Goal: Browse casually

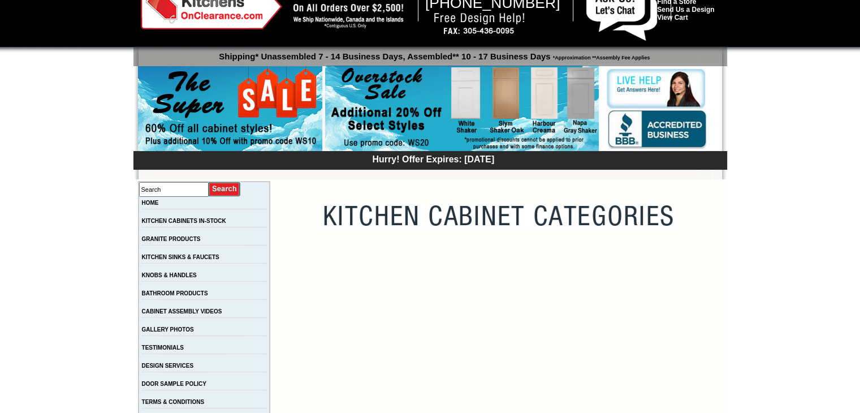
scroll to position [57, 0]
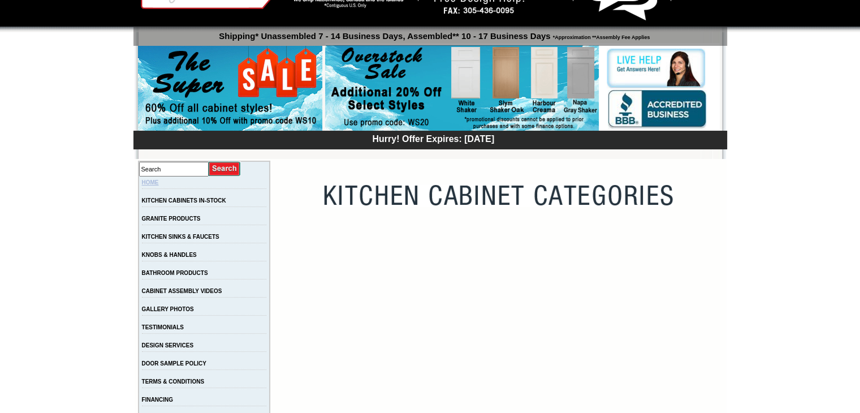
click at [159, 183] on link "HOME" at bounding box center [150, 182] width 17 height 6
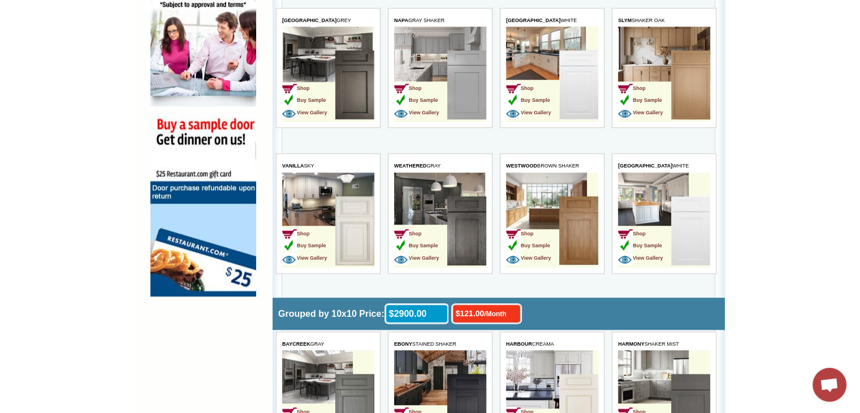
scroll to position [735, 0]
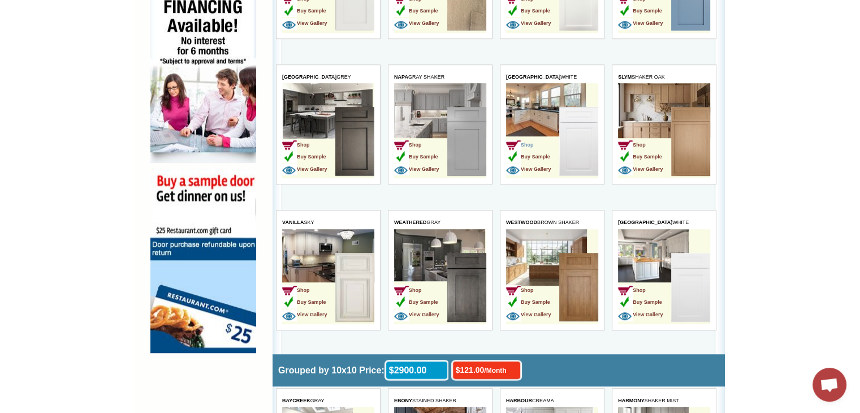
click at [522, 142] on span "Shop" at bounding box center [520, 145] width 28 height 6
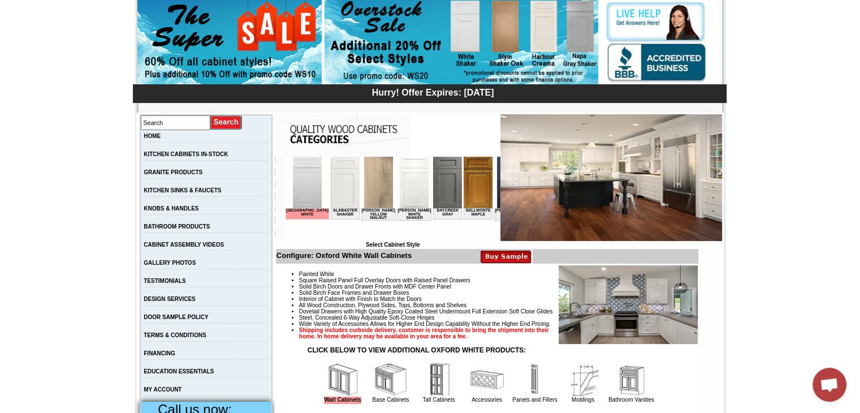
scroll to position [170, 0]
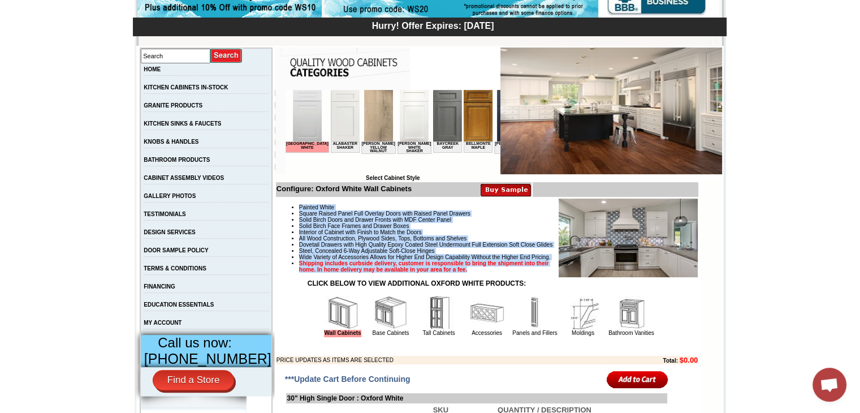
drag, startPoint x: 287, startPoint y: 207, endPoint x: 531, endPoint y: 295, distance: 258.9
click at [531, 272] on ul "Painted White Square Raised Panel Full Overlay Doors with Raised Panel Drawers …" at bounding box center [486, 238] width 421 height 68
copy ul "Painted White Square Raised Panel Full Overlay Doors with Raised Panel Drawers …"
click at [161, 68] on link "HOME" at bounding box center [152, 69] width 17 height 6
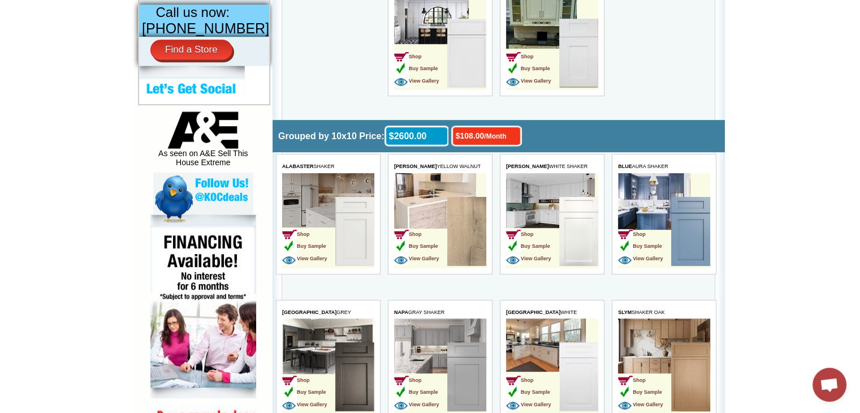
scroll to position [622, 0]
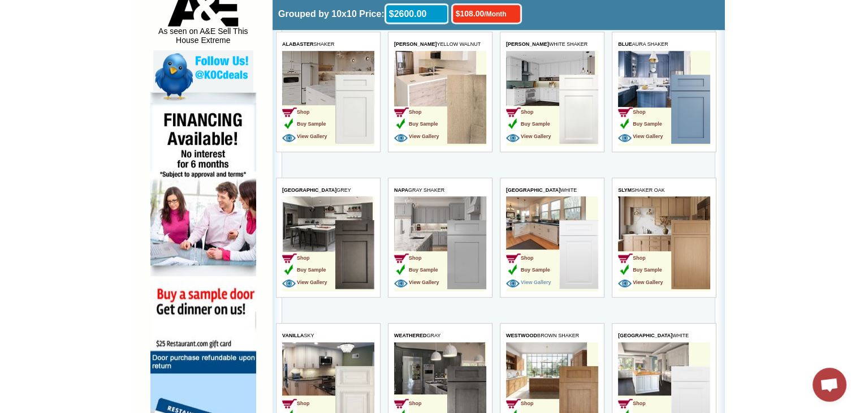
click at [530, 280] on span "View Gallery" at bounding box center [528, 282] width 45 height 6
